Goal: Find specific fact: Find specific fact

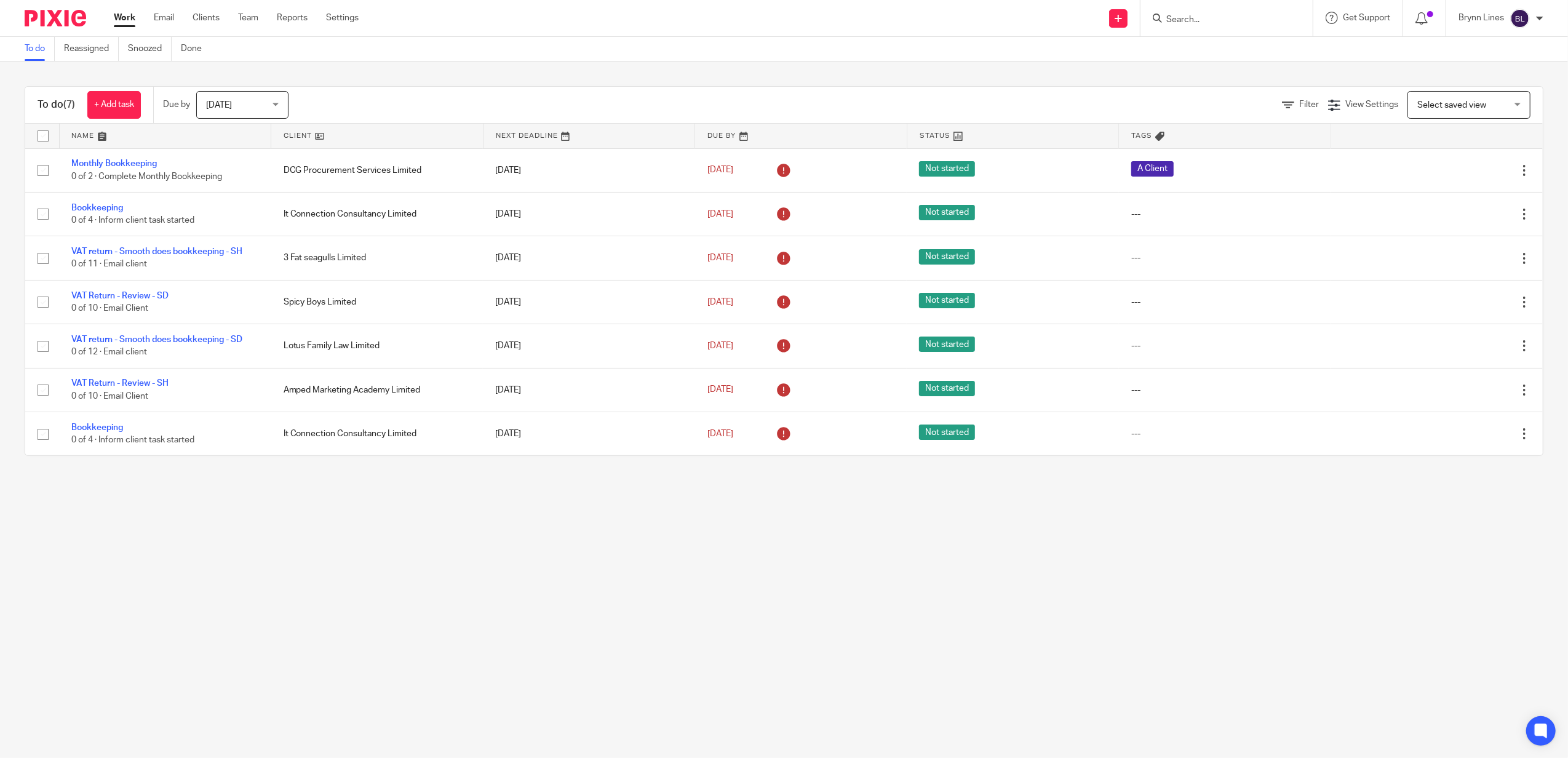
click at [1197, 3] on div at bounding box center [1227, 18] width 172 height 36
click at [1195, 11] on form at bounding box center [1231, 18] width 131 height 15
click at [1190, 17] on input "Search" at bounding box center [1221, 21] width 111 height 11
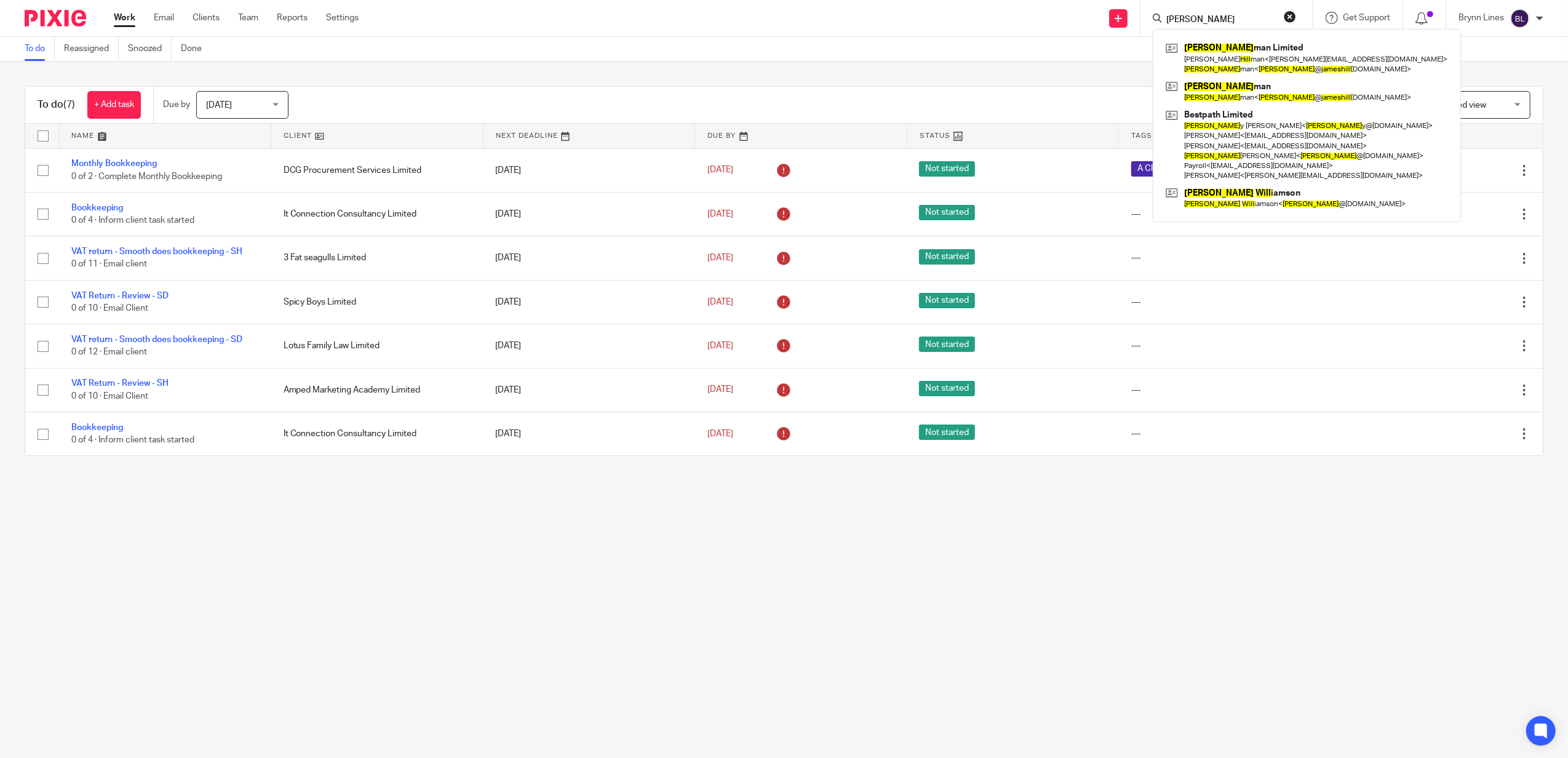
type input "james hill"
click button "submit" at bounding box center [0, 0] width 0 height 0
click at [1214, 48] on link at bounding box center [1307, 58] width 289 height 38
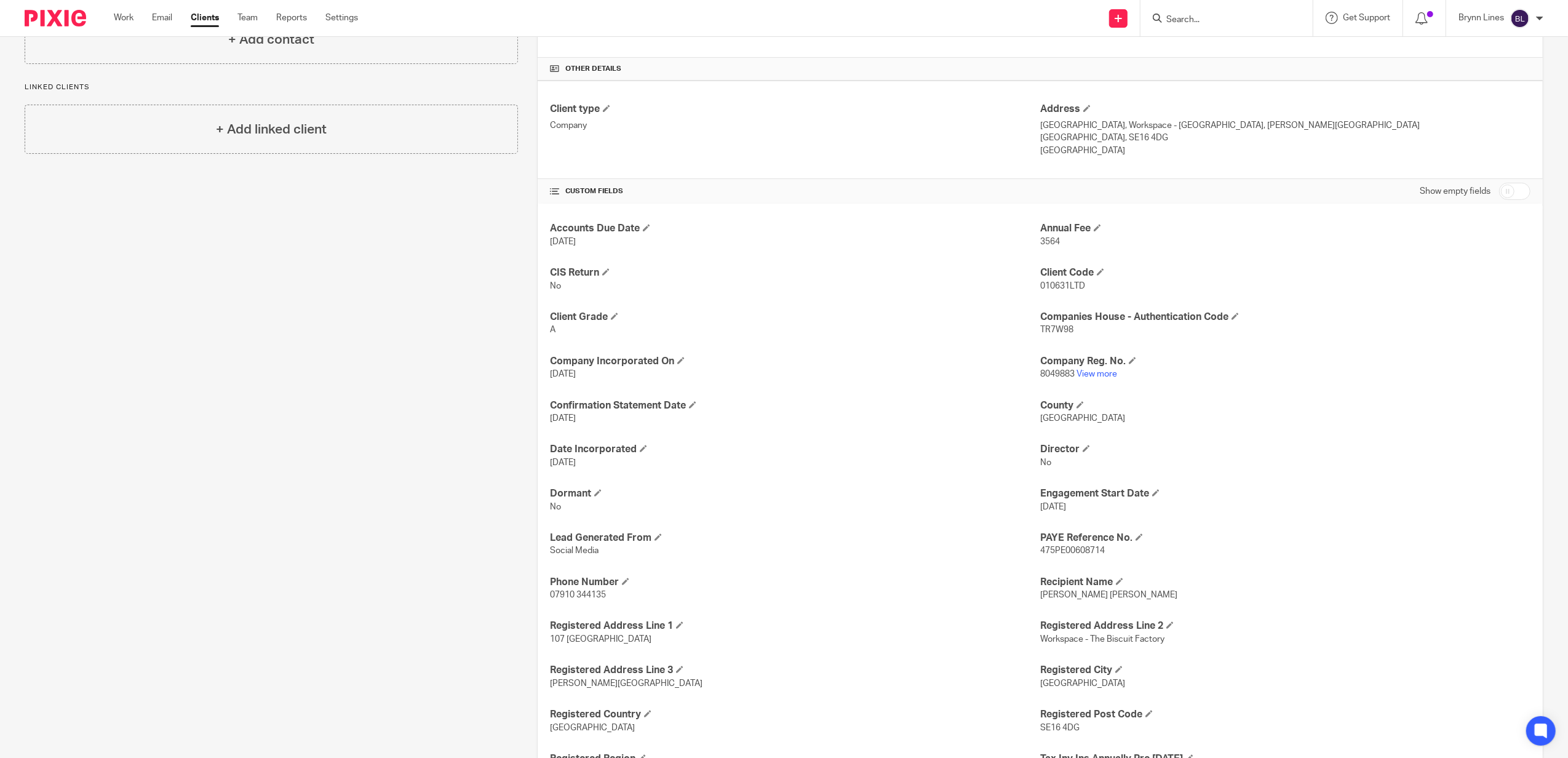
scroll to position [328, 0]
click at [1049, 323] on p "TR7W98" at bounding box center [1285, 328] width 490 height 12
drag, startPoint x: 1049, startPoint y: 323, endPoint x: 1044, endPoint y: 328, distance: 7.1
click at [1046, 326] on p "TR7W98" at bounding box center [1285, 328] width 490 height 12
copy span "TR7W98"
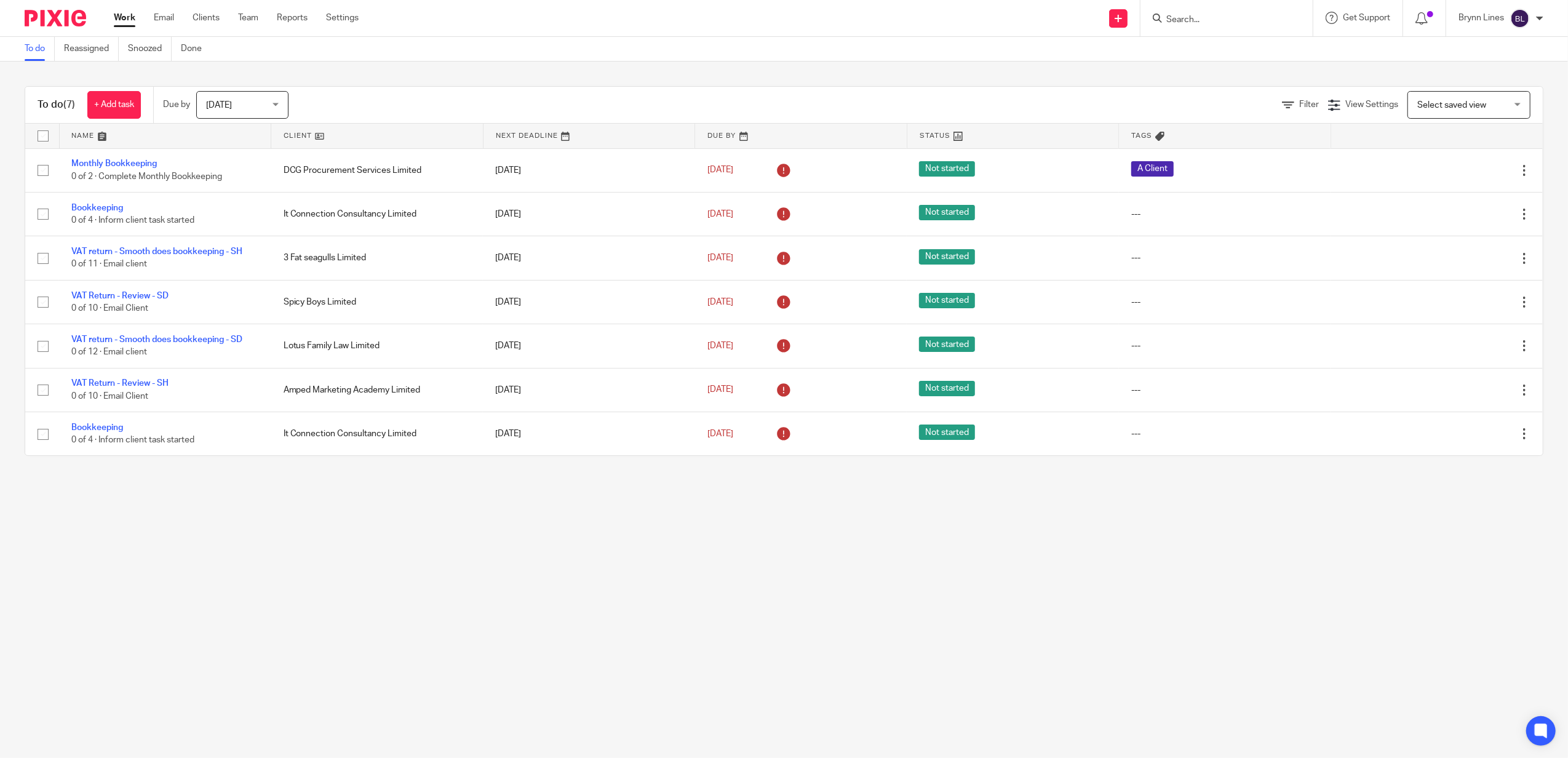
click at [1184, 10] on form at bounding box center [1231, 18] width 131 height 15
click at [1184, 21] on input "Search" at bounding box center [1221, 21] width 111 height 11
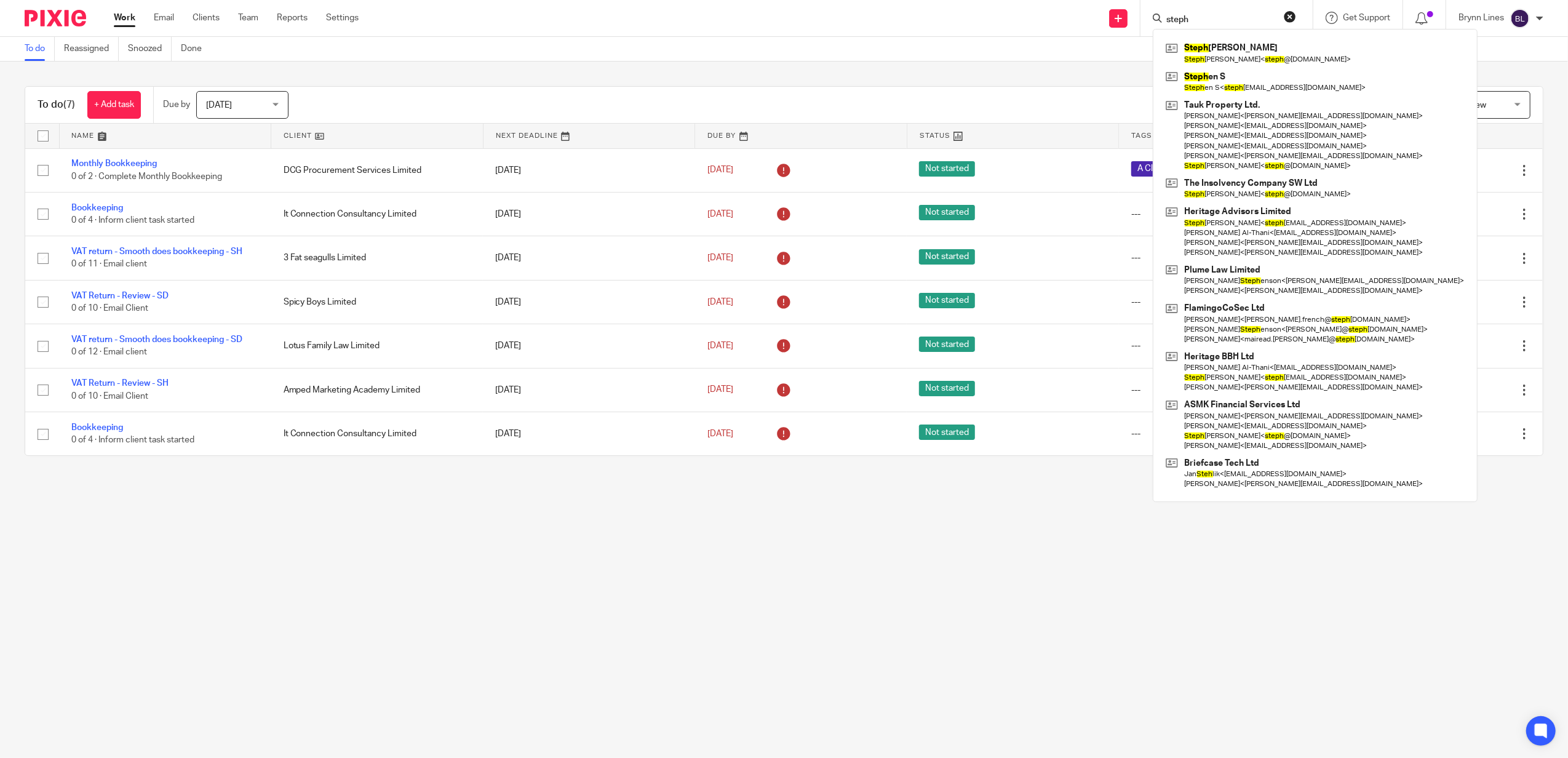
type input "steph"
click at [940, 737] on main "To do Reassigned Snoozed Done To do (7) + Add task Due by Today Today Today Tom…" at bounding box center [784, 379] width 1568 height 758
